Goal: Information Seeking & Learning: Learn about a topic

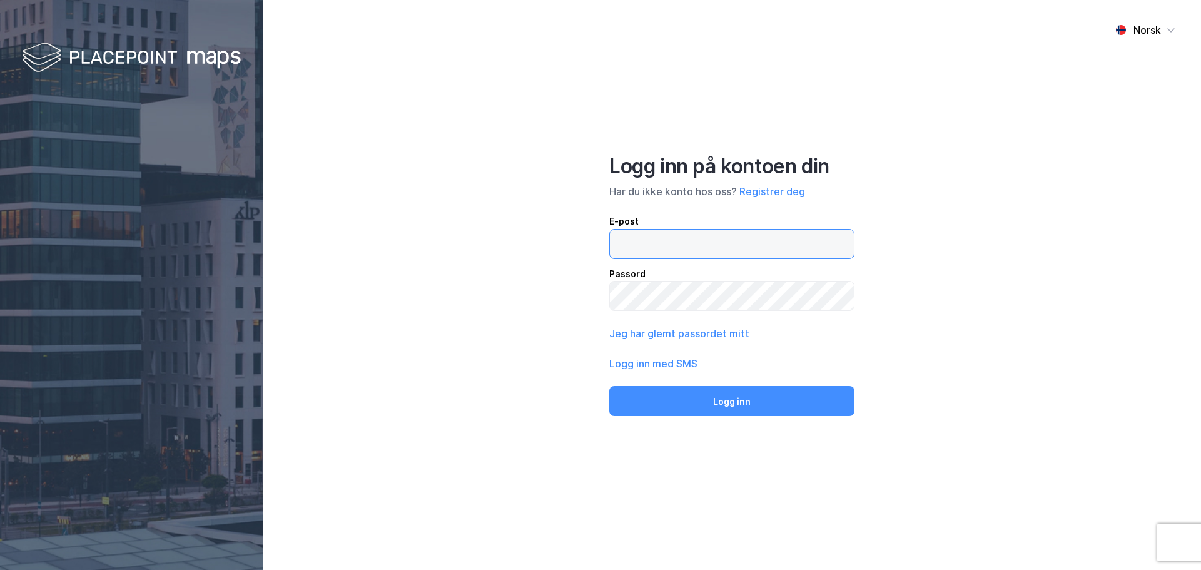
type input "[EMAIL_ADDRESS][DOMAIN_NAME]"
click at [711, 399] on button "Logg inn" at bounding box center [731, 401] width 245 height 30
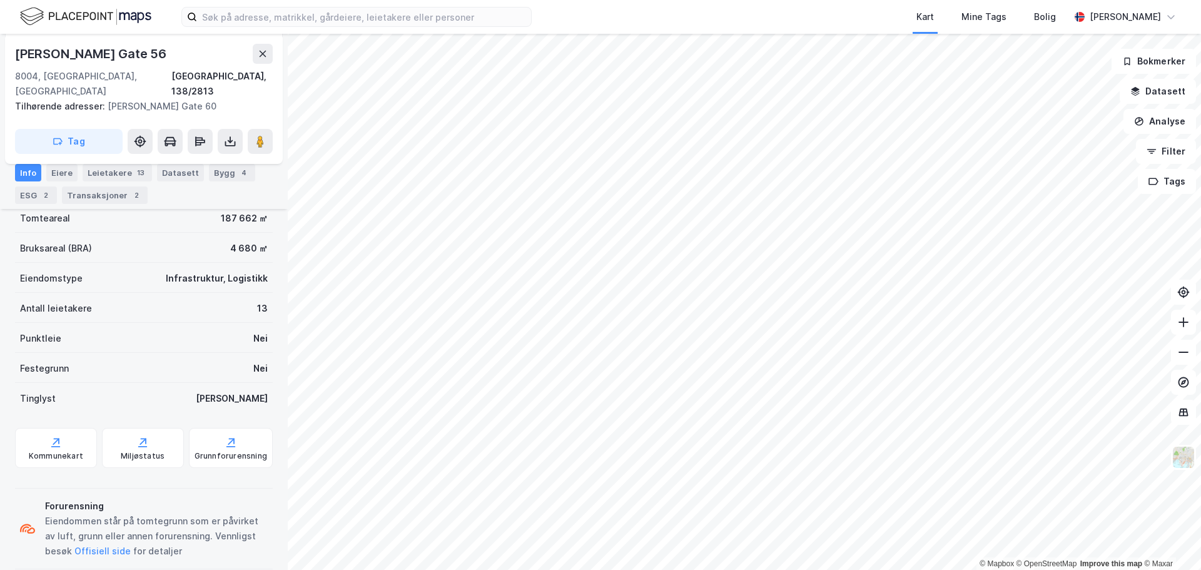
scroll to position [206, 0]
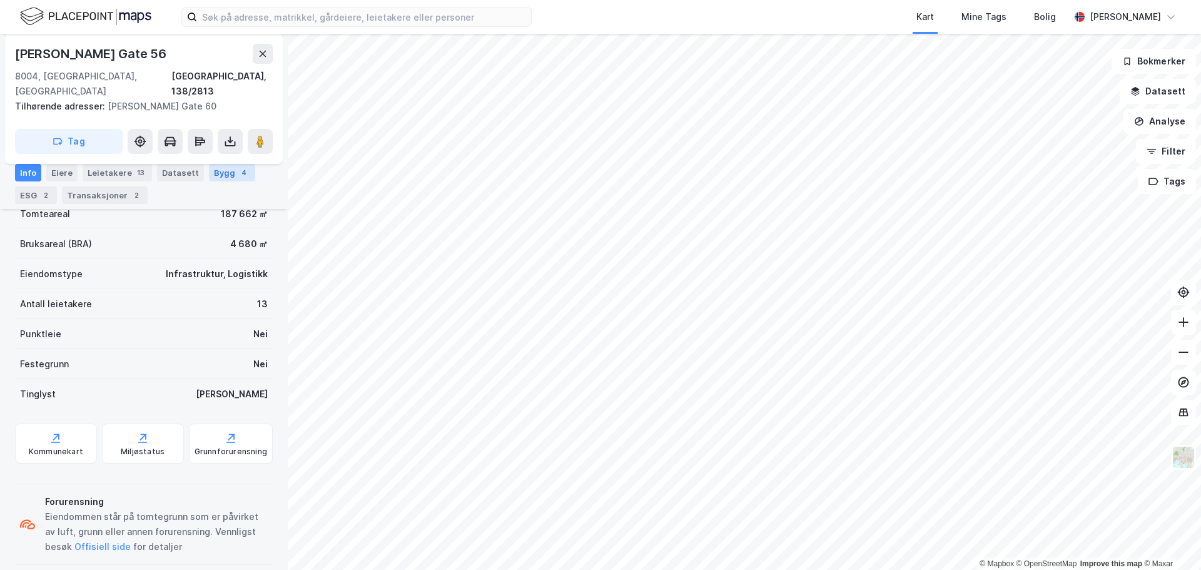
click at [238, 173] on div "4" at bounding box center [244, 172] width 13 height 13
